Goal: Task Accomplishment & Management: Manage account settings

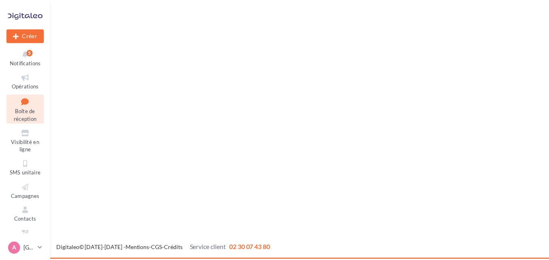
scroll to position [66, 0]
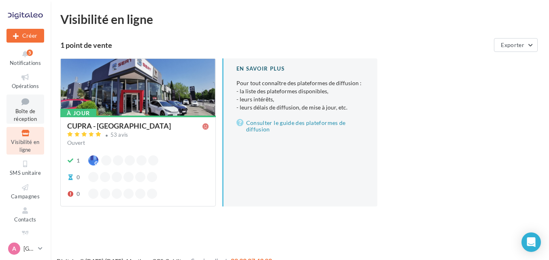
click at [11, 107] on icon at bounding box center [25, 101] width 33 height 11
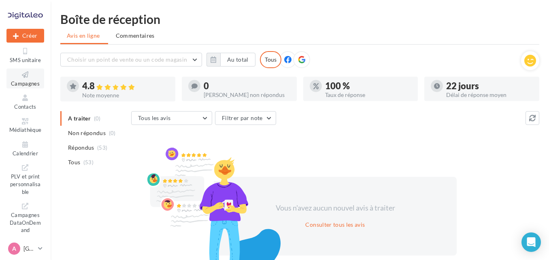
scroll to position [124, 0]
click at [38, 246] on icon at bounding box center [40, 248] width 4 height 7
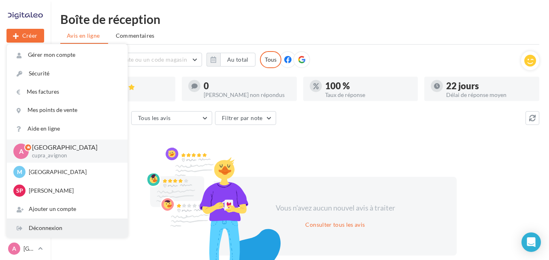
click at [41, 229] on div "Déconnexion" at bounding box center [67, 228] width 121 height 18
